Goal: Find specific page/section: Find specific page/section

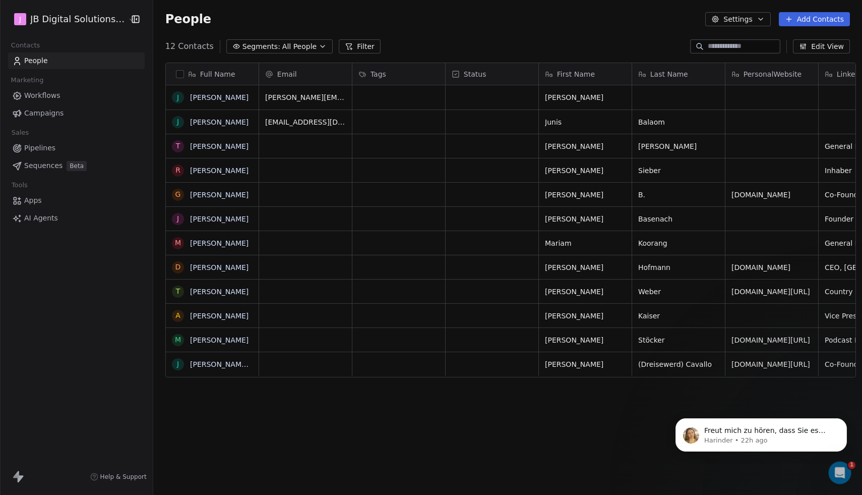
click at [86, 18] on html "J JB Digital Solutions GmbH Contacts People Marketing Workflows Campaigns Sales…" at bounding box center [431, 247] width 862 height 495
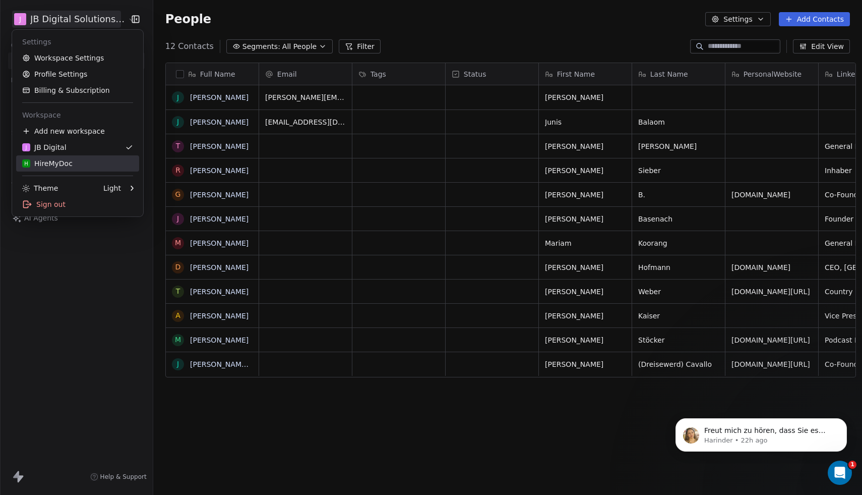
click at [73, 160] on div "H HireMyDoc" at bounding box center [77, 163] width 111 height 10
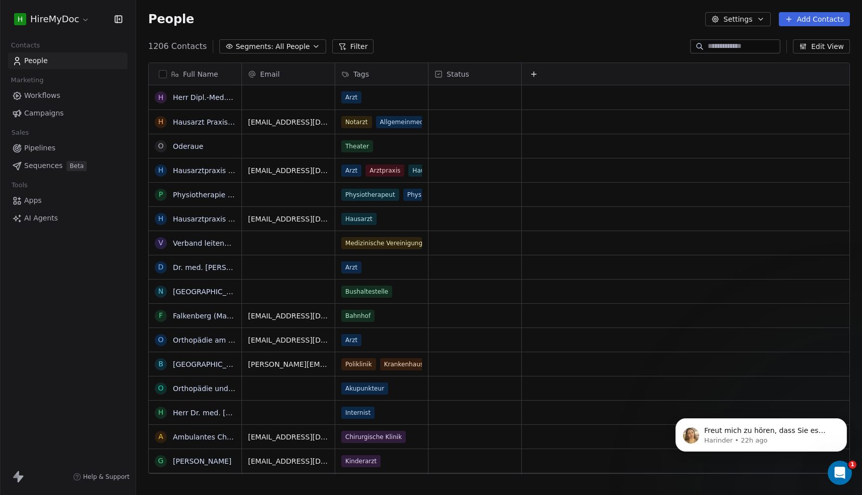
scroll to position [435, 726]
click at [67, 111] on link "Campaigns" at bounding box center [68, 113] width 120 height 17
